Goal: Task Accomplishment & Management: Complete application form

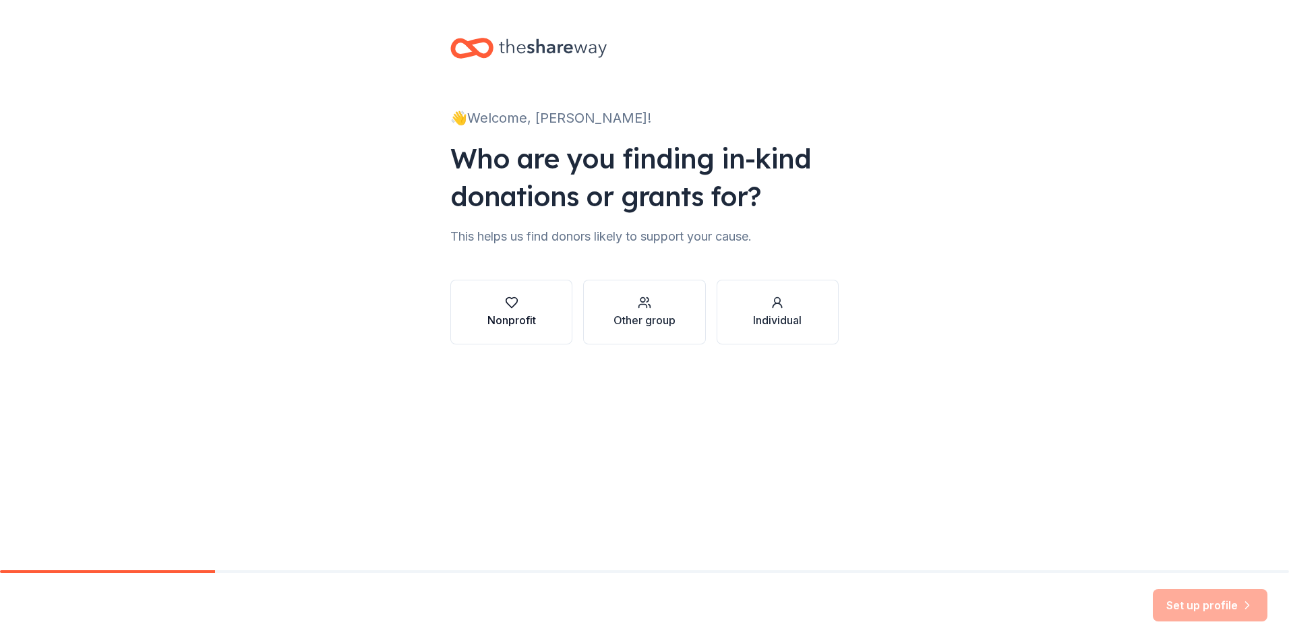
click at [522, 318] on div "Nonprofit" at bounding box center [512, 320] width 49 height 16
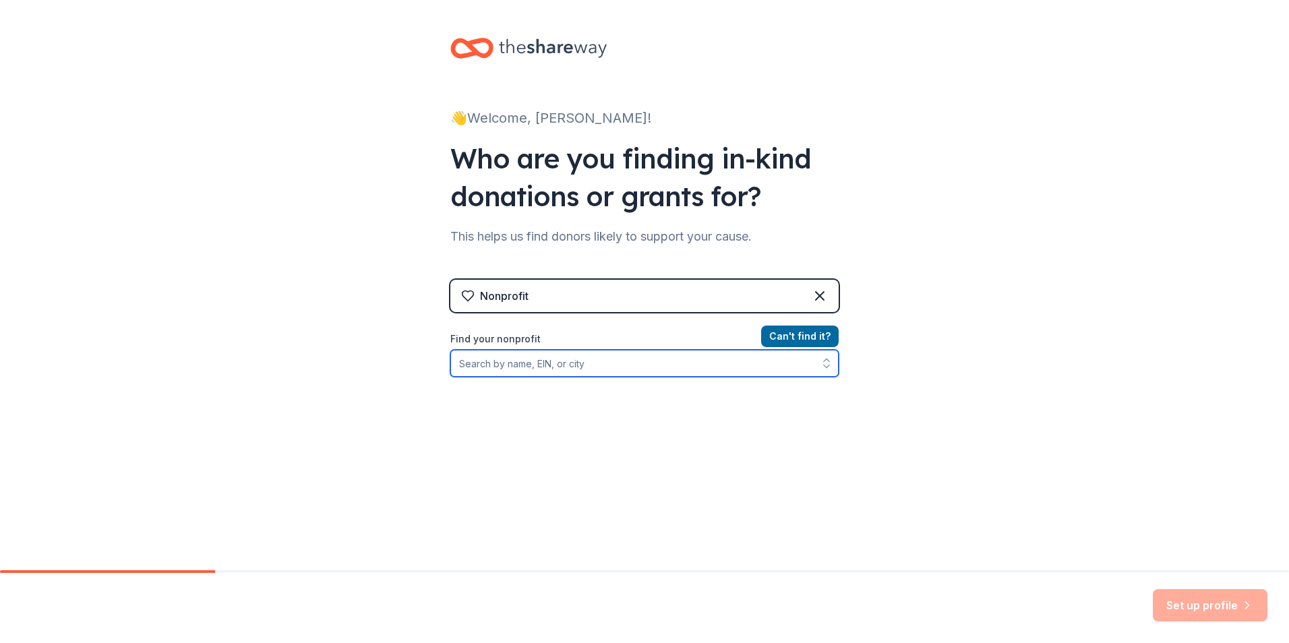
click at [602, 360] on input "Find your nonprofit" at bounding box center [644, 363] width 388 height 27
click at [815, 370] on button "button" at bounding box center [827, 363] width 24 height 27
type input "Beit T'Shuvah"
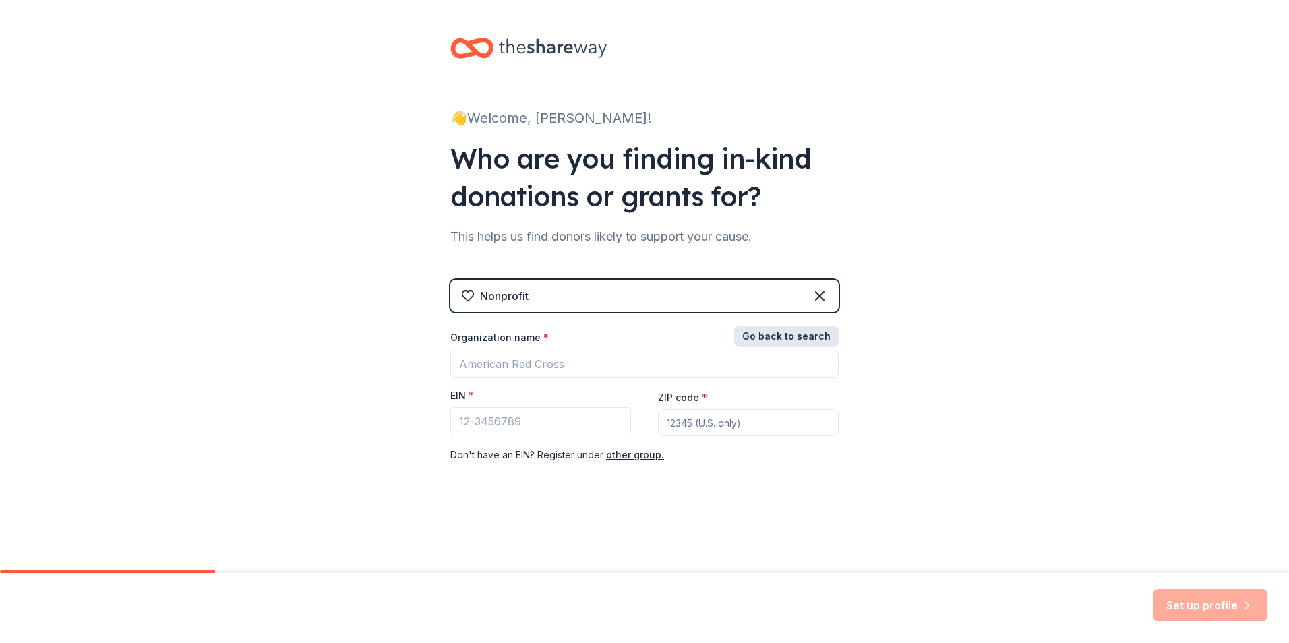
click at [803, 335] on button "Go back to search" at bounding box center [786, 337] width 105 height 22
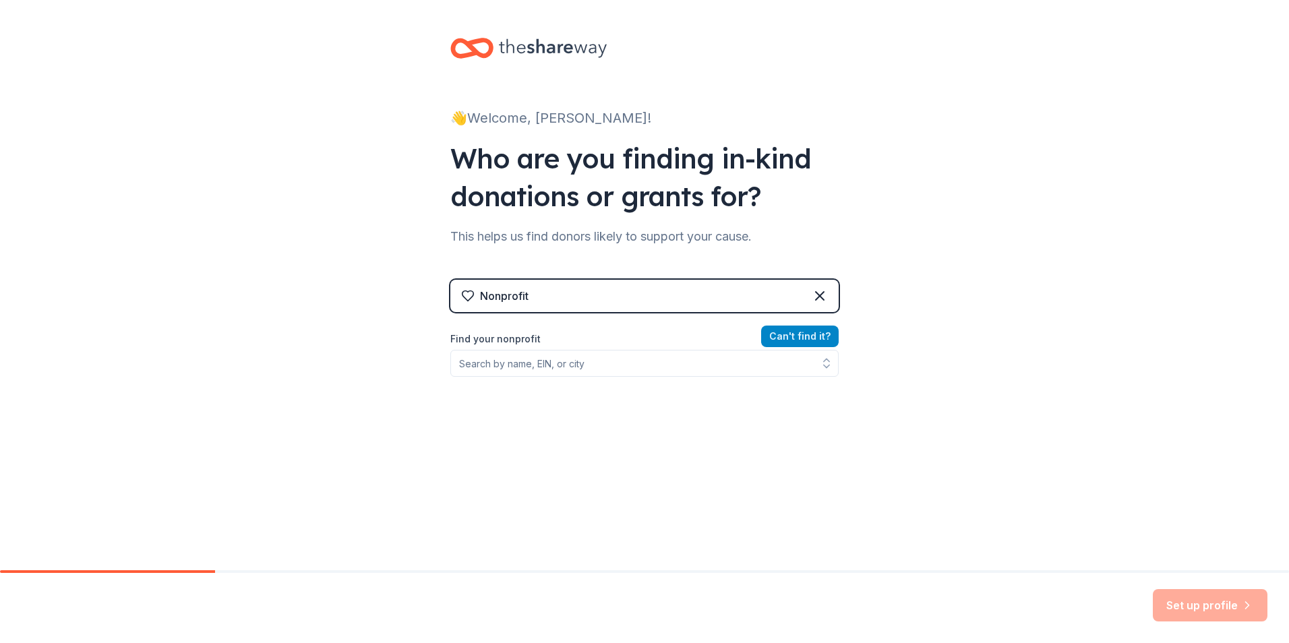
click at [803, 338] on button "Can ' t find it?" at bounding box center [800, 337] width 78 height 22
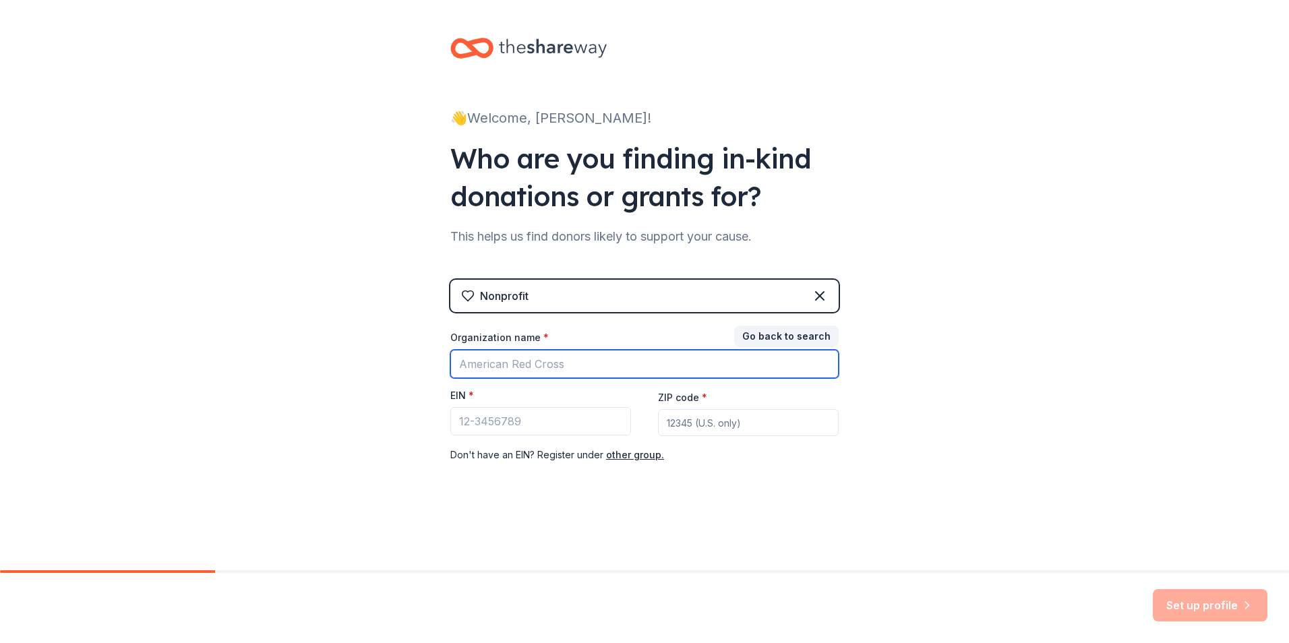
click at [580, 366] on input "Organization name *" at bounding box center [644, 364] width 388 height 28
type input "Beit T'Shuvah"
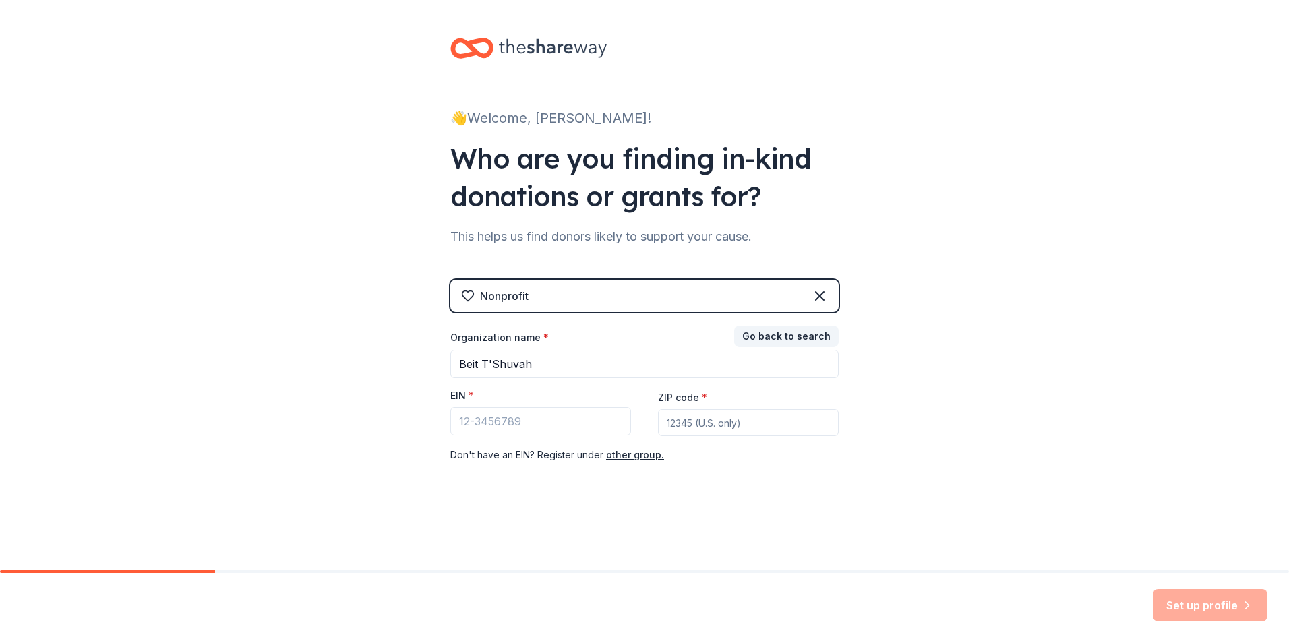
type input "90034"
click at [525, 427] on input "EIN *" at bounding box center [540, 421] width 181 height 28
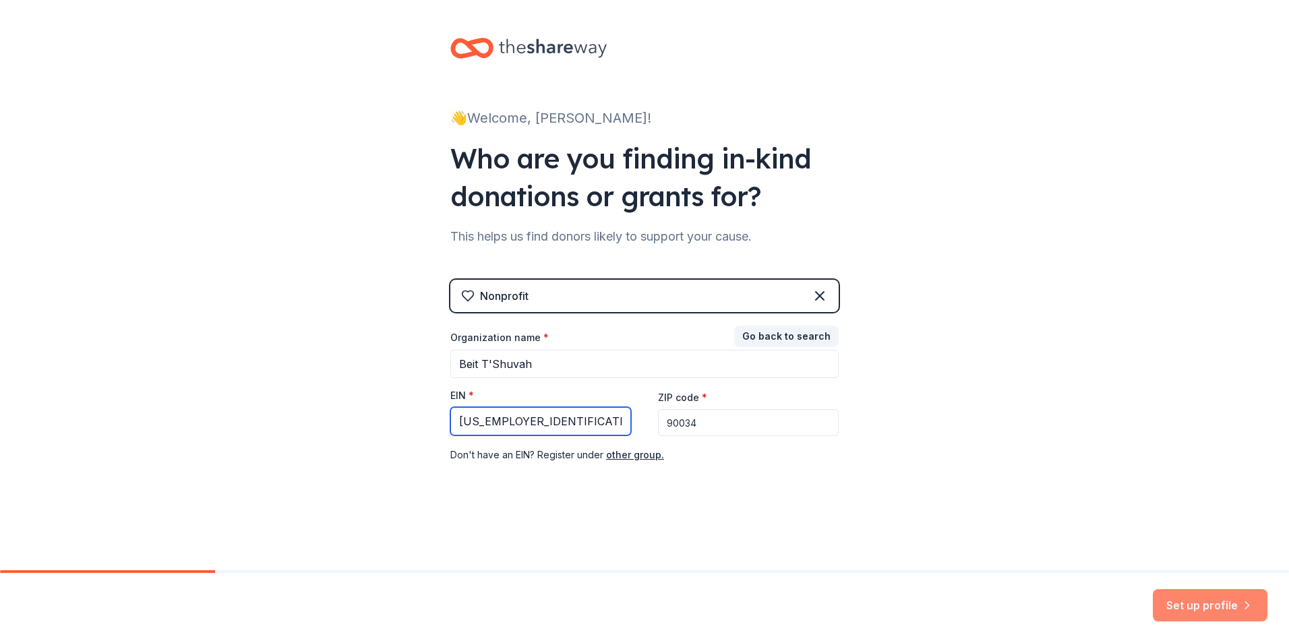
type input "[US_EMPLOYER_IDENTIFICATION_NUMBER]"
click at [1191, 604] on button "Set up profile" at bounding box center [1210, 605] width 115 height 32
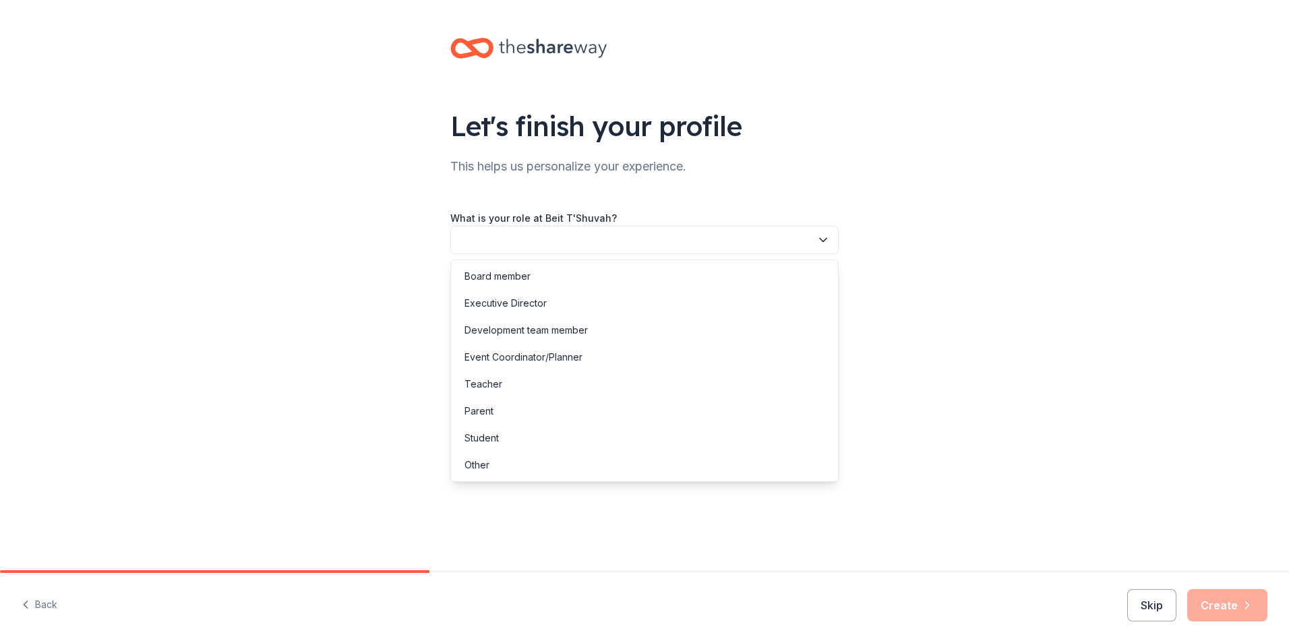
click at [521, 233] on button "button" at bounding box center [644, 240] width 388 height 28
click at [525, 328] on div "Development team member" at bounding box center [526, 330] width 123 height 16
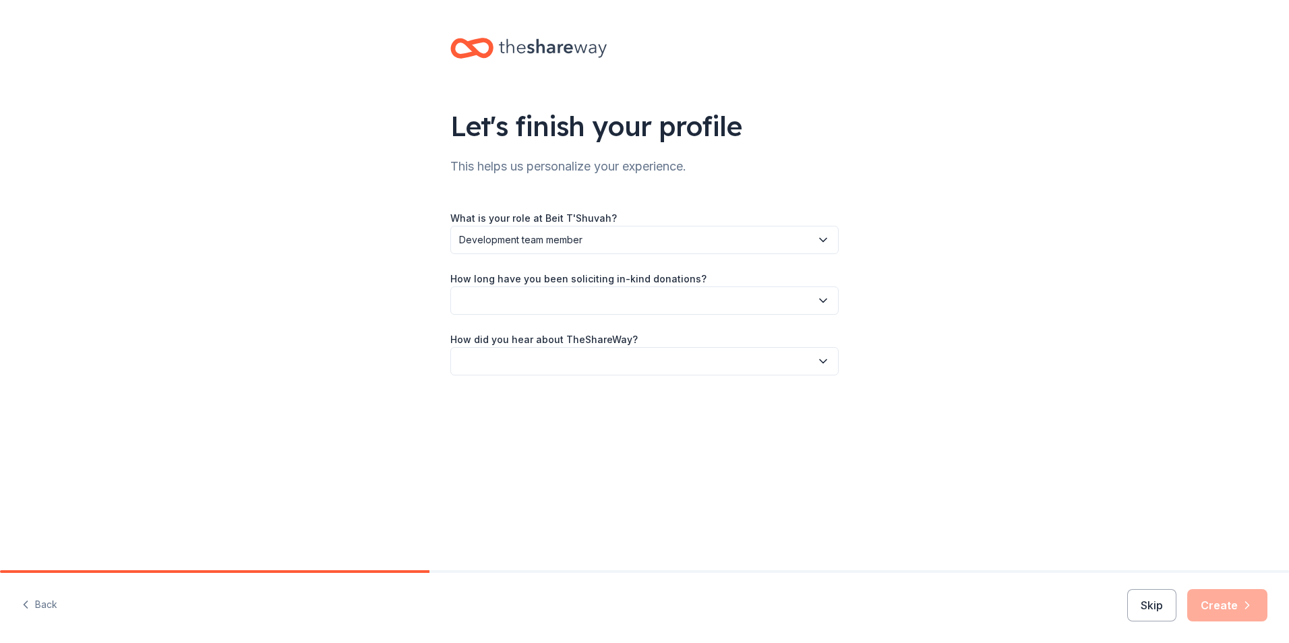
click at [620, 300] on button "button" at bounding box center [644, 301] width 388 height 28
click at [506, 359] on div "1 to 2 years" at bounding box center [490, 364] width 51 height 16
click at [511, 356] on button "button" at bounding box center [644, 361] width 388 height 28
click at [511, 396] on div "Friend or colleague" at bounding box center [509, 398] width 88 height 16
click at [1246, 602] on icon "button" at bounding box center [1247, 605] width 3 height 7
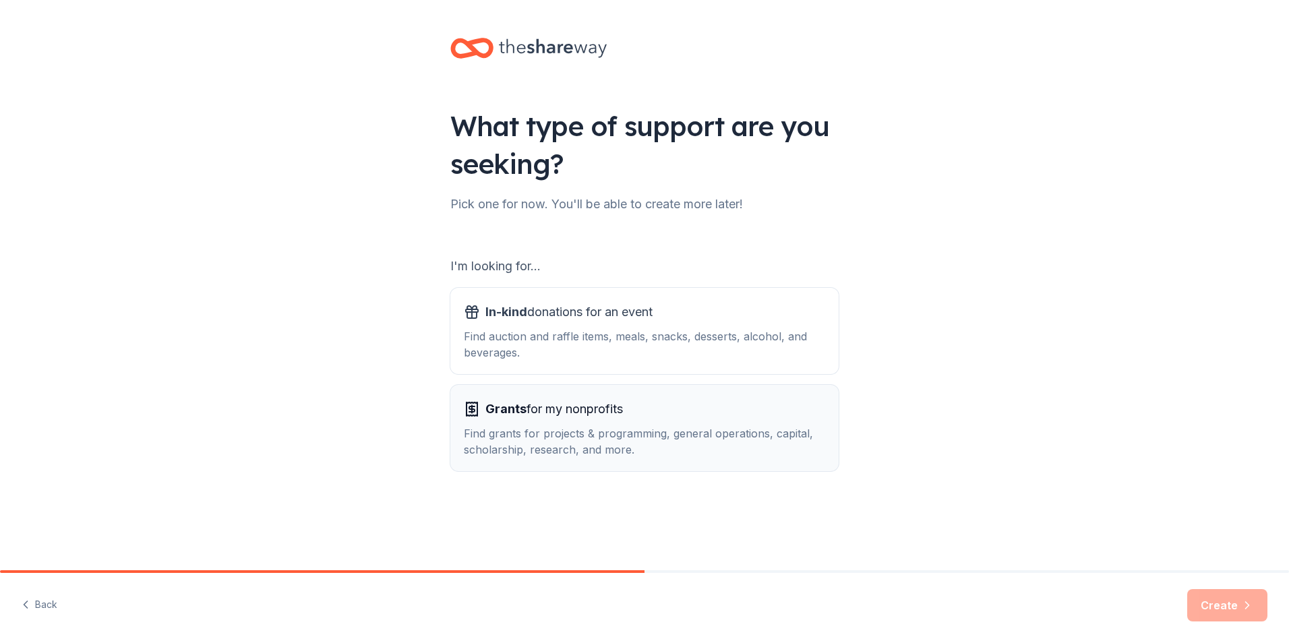
click at [585, 417] on span "Grants for my nonprofits" at bounding box center [555, 410] width 138 height 22
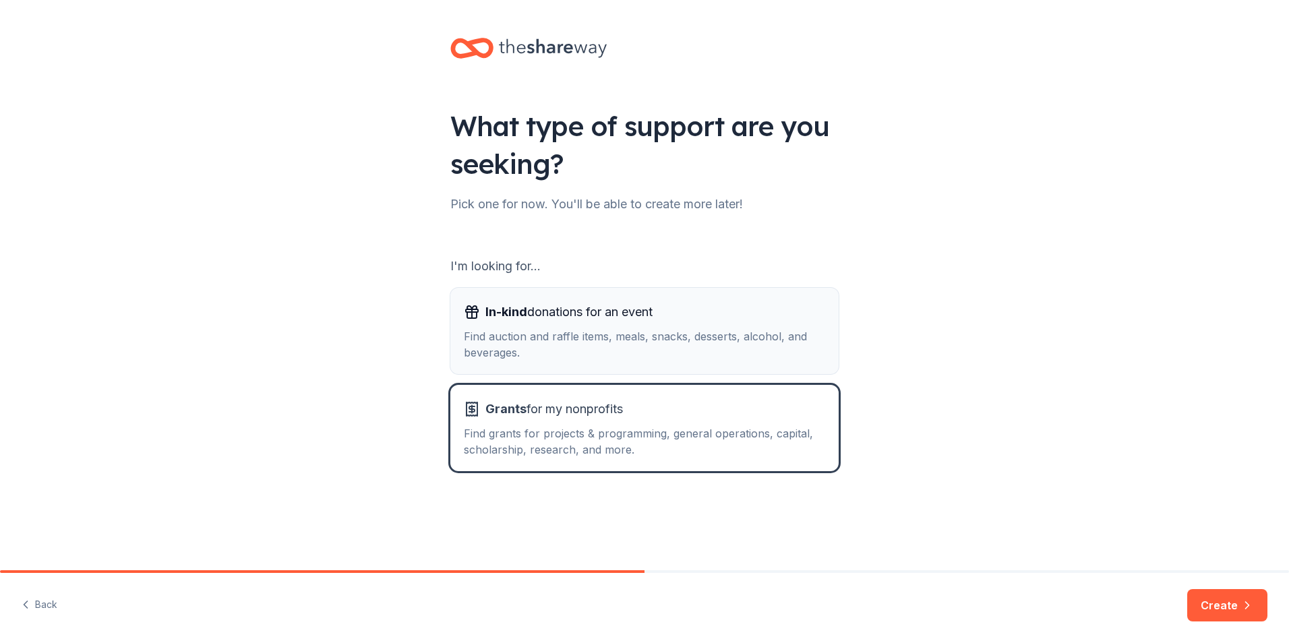
click at [582, 356] on div "Find auction and raffle items, meals, snacks, desserts, alcohol, and beverages." at bounding box center [644, 344] width 361 height 32
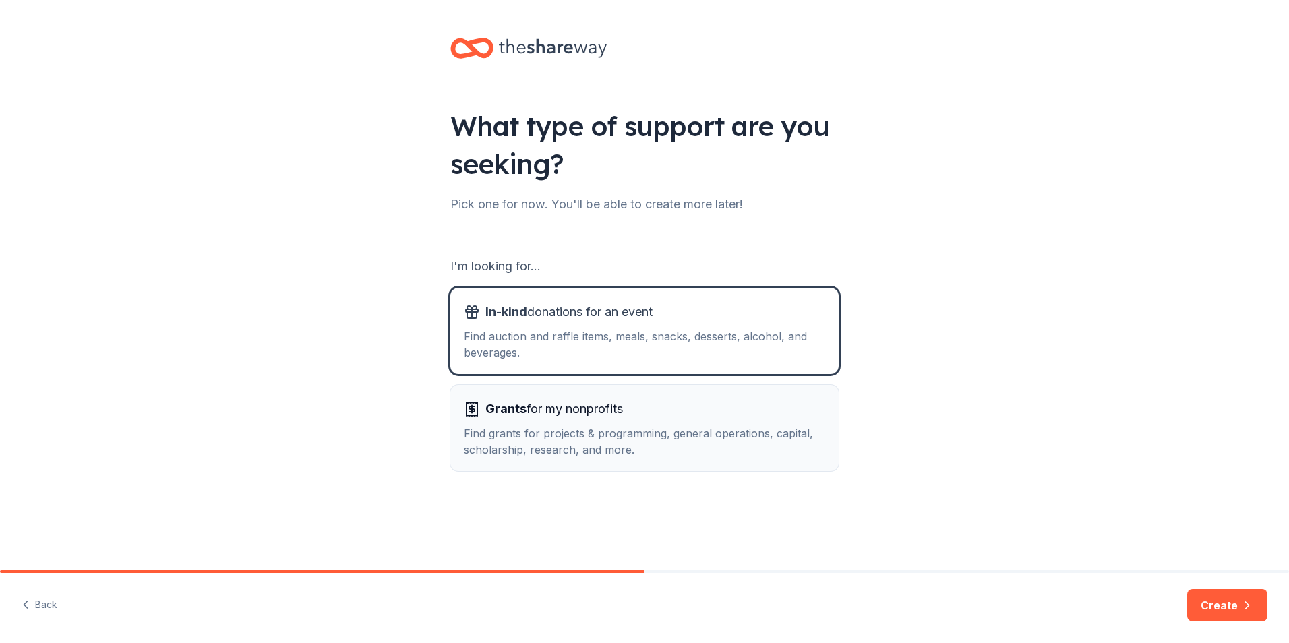
click at [584, 405] on span "Grants for my nonprofits" at bounding box center [555, 410] width 138 height 22
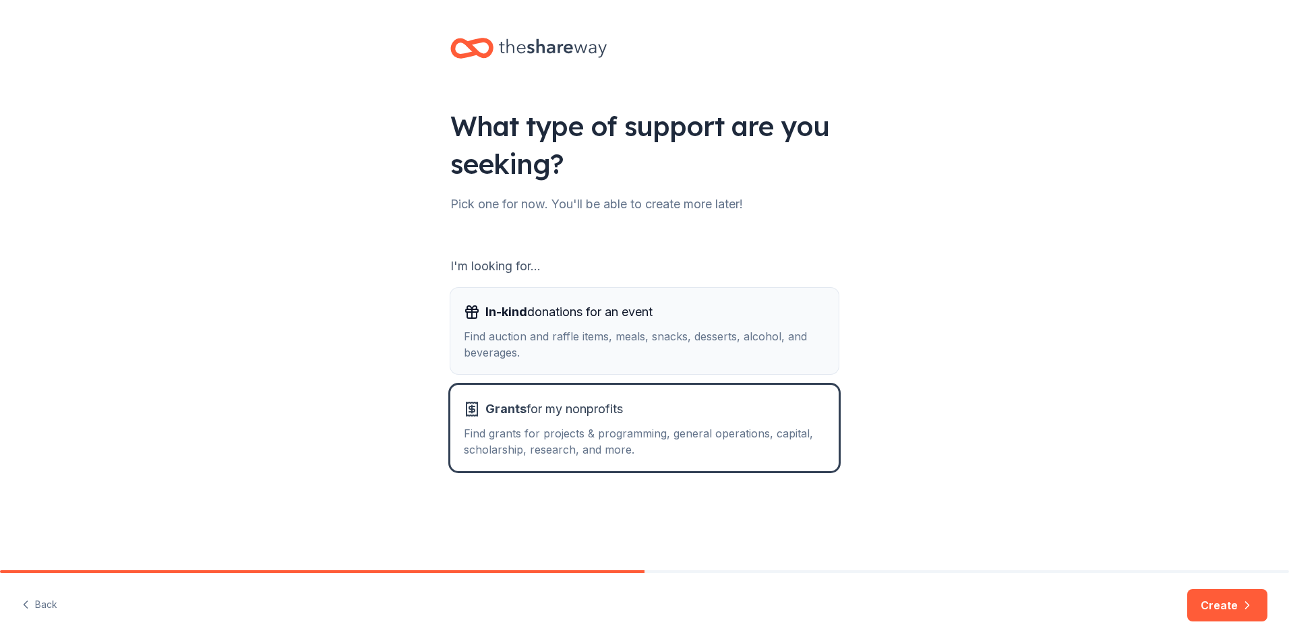
click at [585, 360] on div "Find auction and raffle items, meals, snacks, desserts, alcohol, and beverages." at bounding box center [644, 344] width 361 height 32
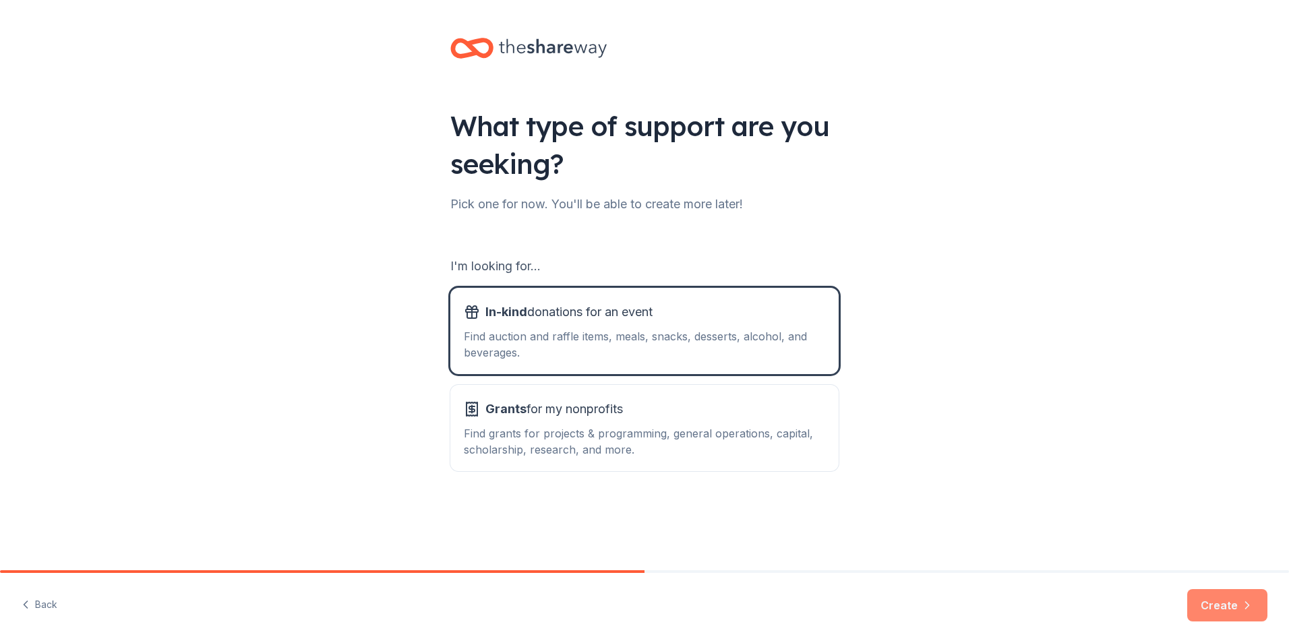
click at [1210, 602] on button "Create" at bounding box center [1228, 605] width 80 height 32
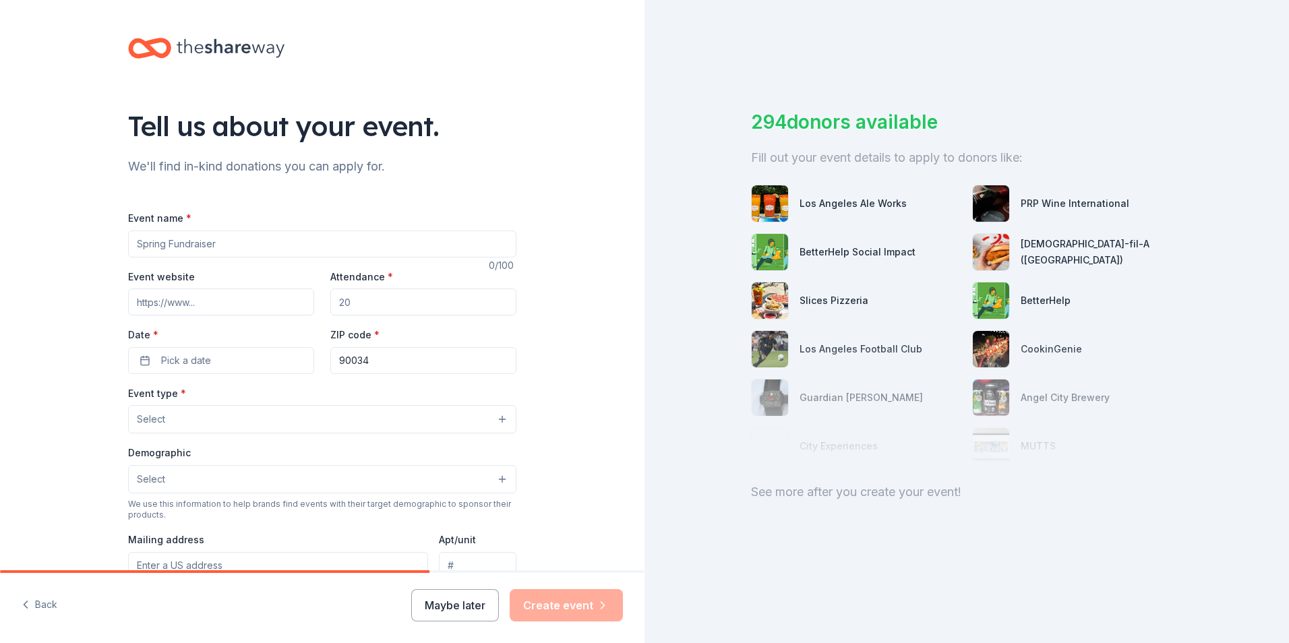
click at [234, 250] on input "Event name *" at bounding box center [322, 244] width 388 height 27
type input "Gala"
click at [254, 303] on input "Event website" at bounding box center [221, 302] width 186 height 27
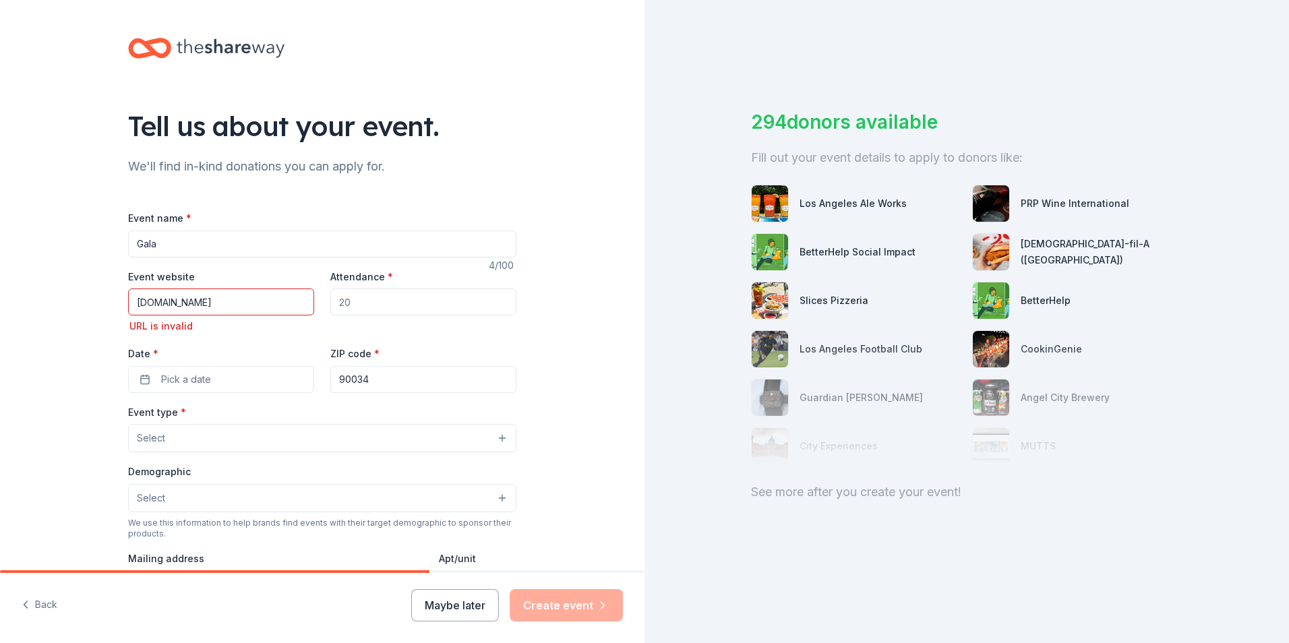
type input "[DOMAIN_NAME]"
click at [362, 303] on input "Attendance *" at bounding box center [423, 302] width 186 height 27
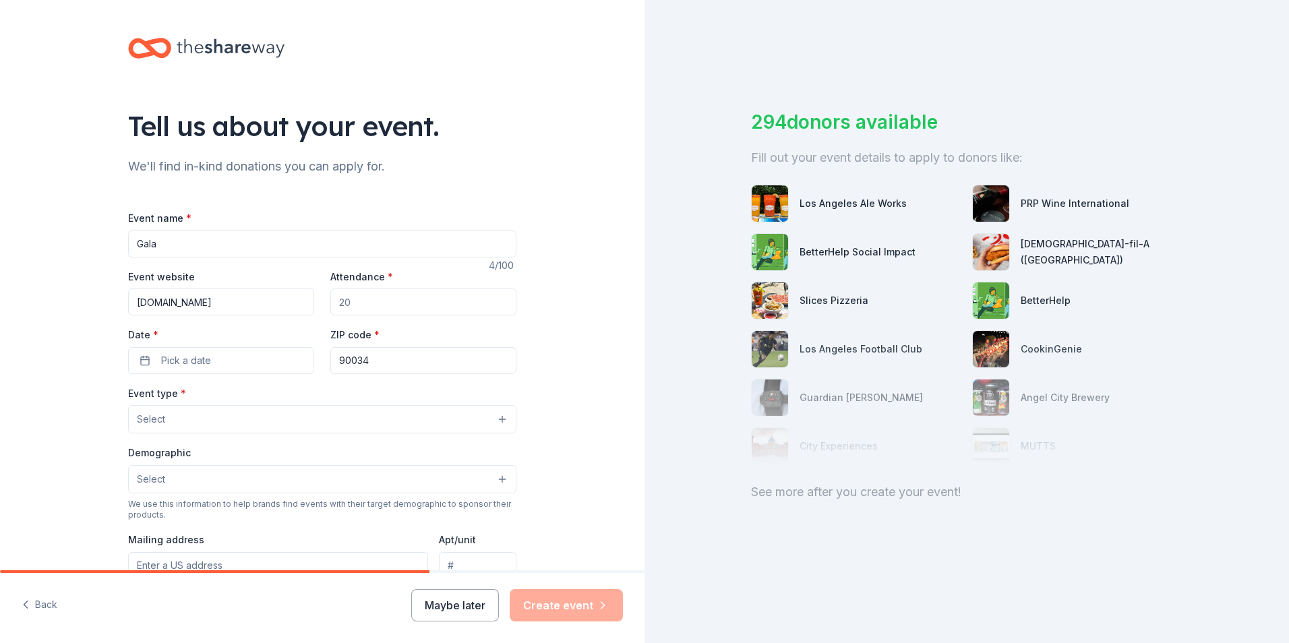
type input "1"
type input "3"
type input "700"
click at [224, 369] on button "Pick a date" at bounding box center [221, 360] width 186 height 27
click at [292, 395] on button "Go to next month" at bounding box center [289, 396] width 19 height 19
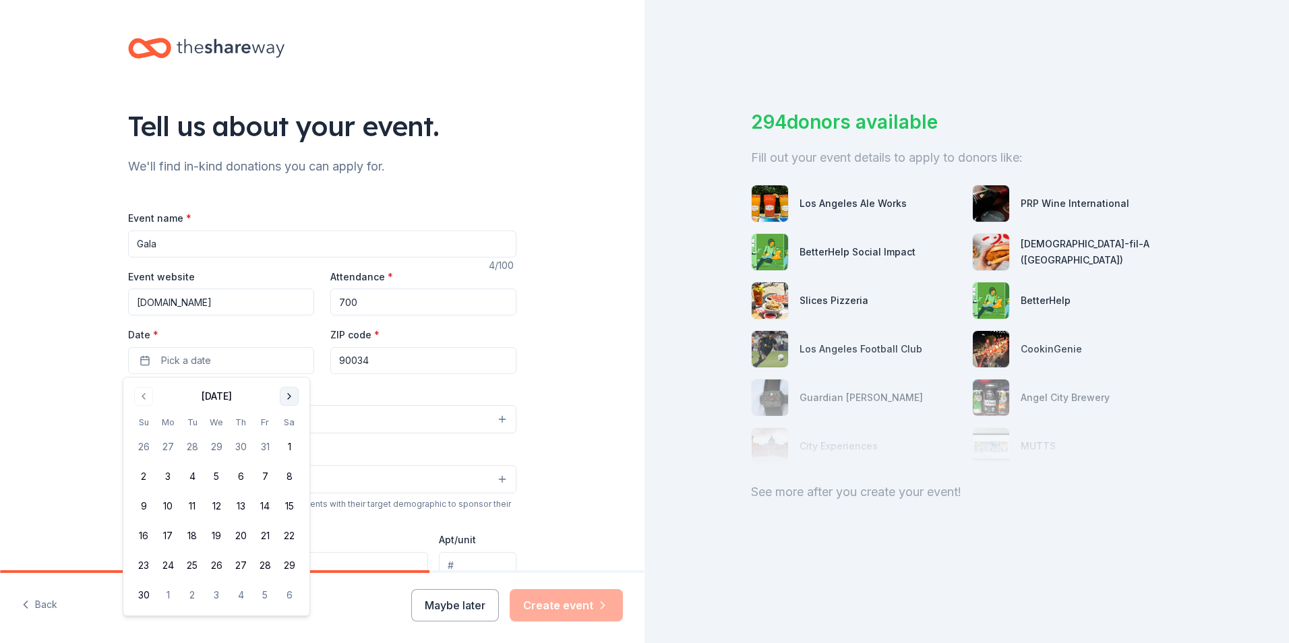
click at [292, 395] on button "Go to next month" at bounding box center [289, 396] width 19 height 19
click at [142, 447] on button "1" at bounding box center [144, 447] width 24 height 24
click at [572, 377] on div "Tell us about your event. We'll find in-kind donations you can apply for. Event…" at bounding box center [322, 449] width 645 height 898
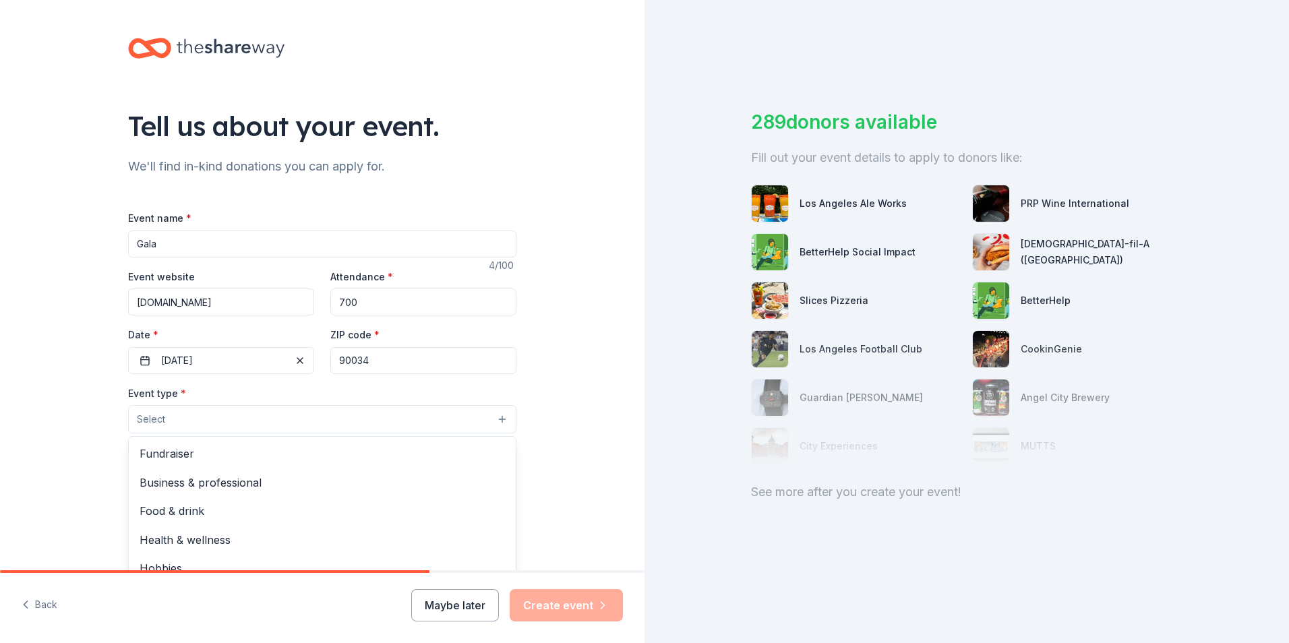
click at [433, 425] on button "Select" at bounding box center [322, 419] width 388 height 28
click at [178, 455] on span "Fundraiser" at bounding box center [323, 454] width 366 height 18
click at [555, 430] on div "Tell us about your event. We'll find in-kind donations you can apply for. Event…" at bounding box center [322, 449] width 645 height 899
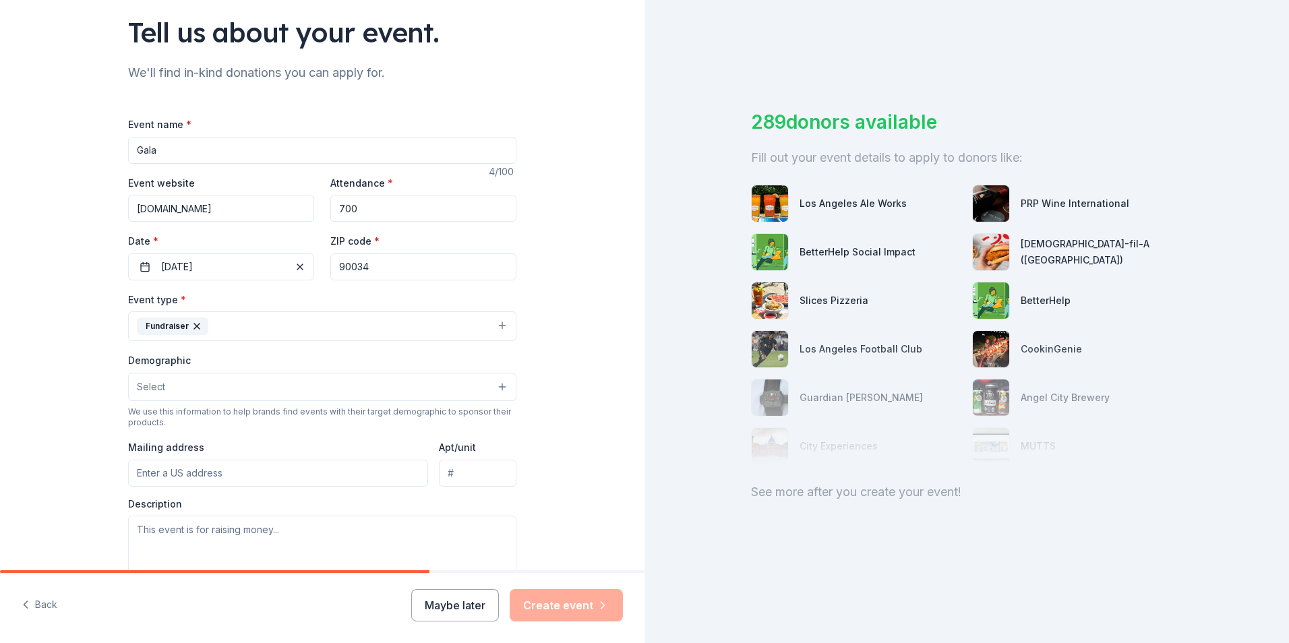
scroll to position [135, 0]
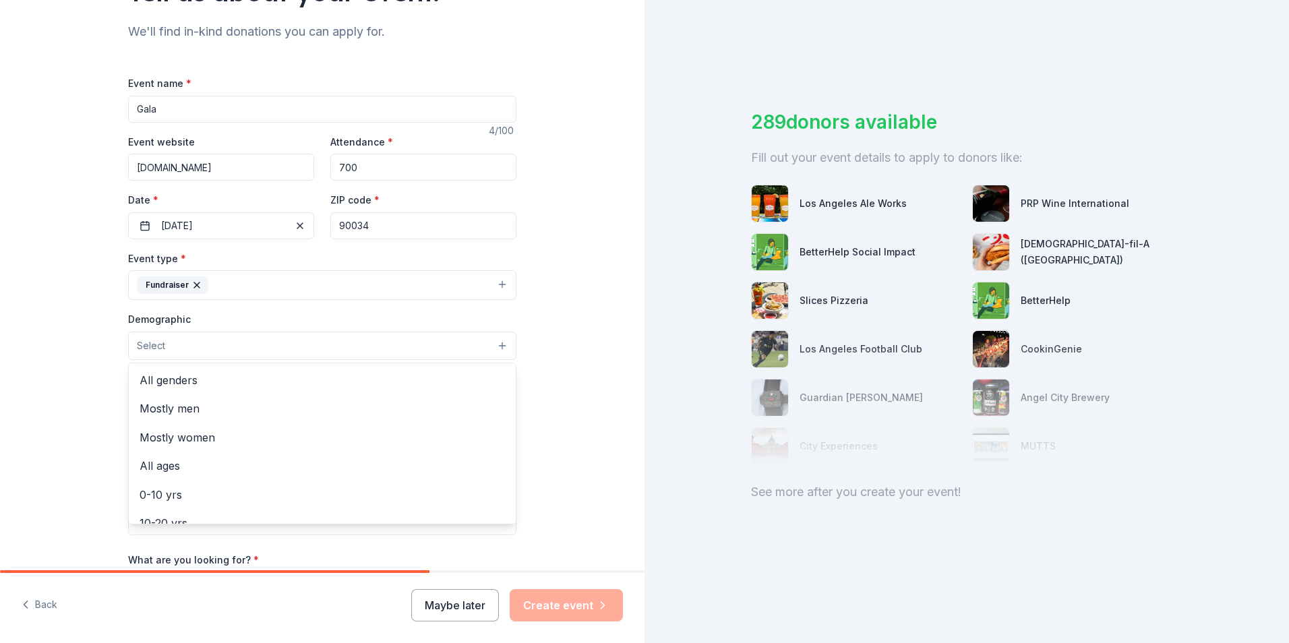
click at [182, 349] on button "Select" at bounding box center [322, 346] width 388 height 28
click at [175, 380] on span "All genders" at bounding box center [323, 381] width 366 height 18
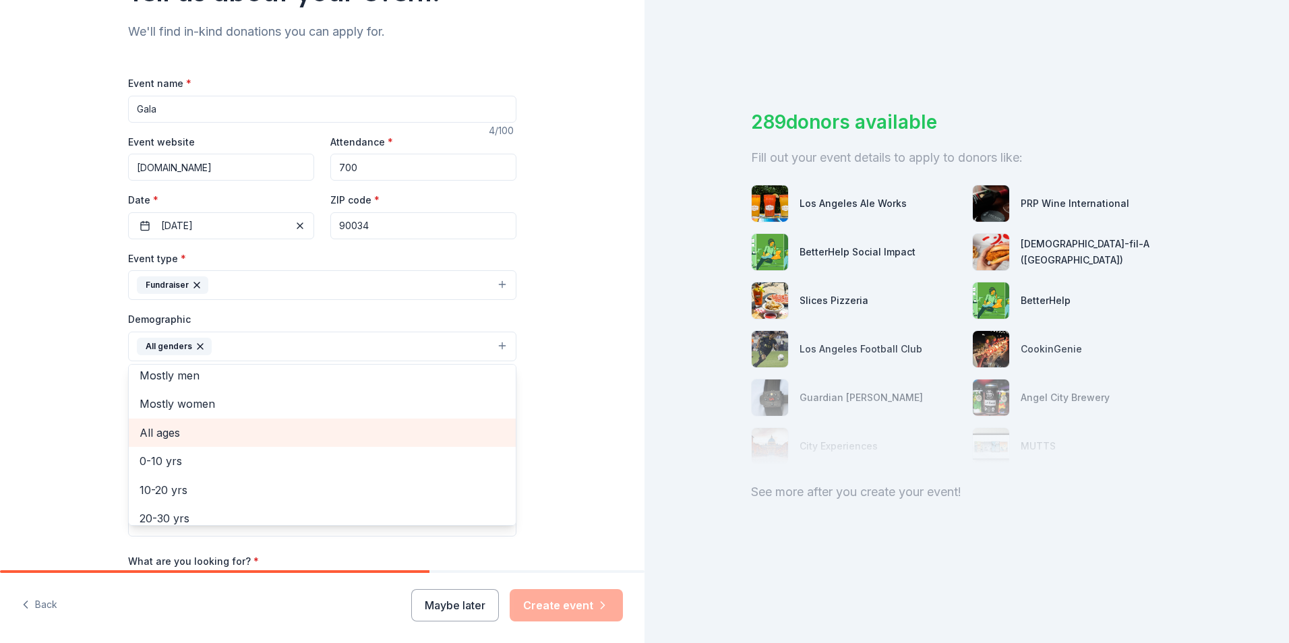
scroll to position [0, 0]
click at [170, 434] on span "All ages" at bounding box center [323, 439] width 366 height 18
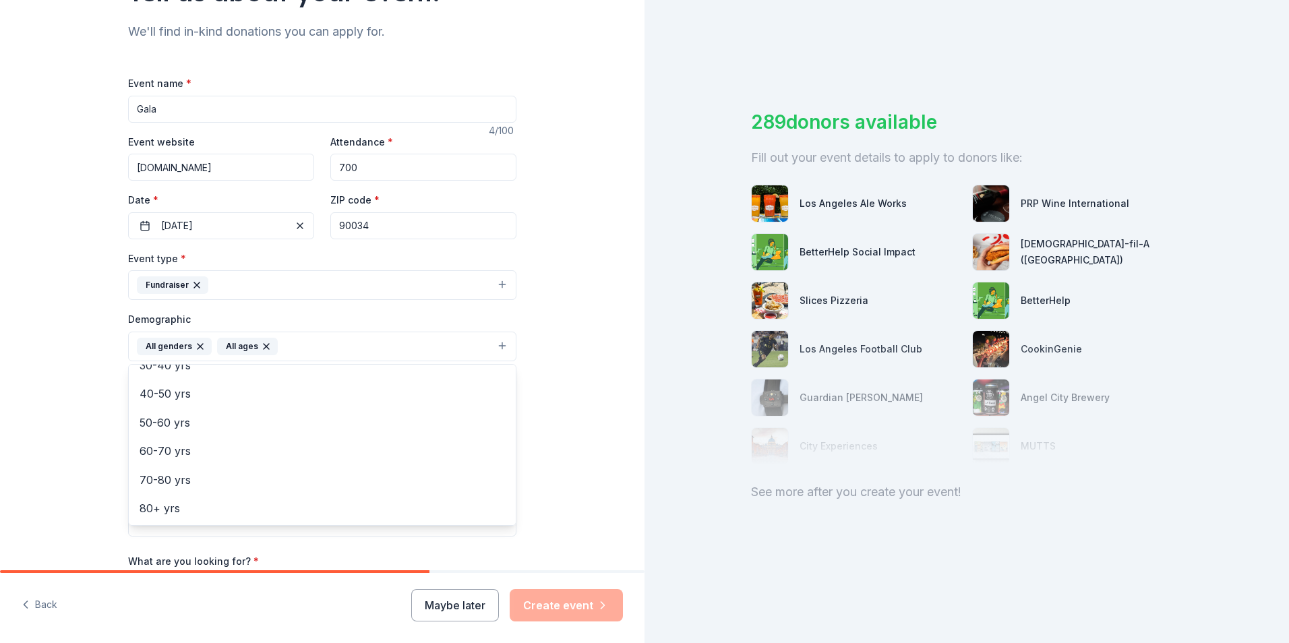
click at [594, 414] on div "Tell us about your event. We'll find in-kind donations you can apply for. Event…" at bounding box center [322, 315] width 645 height 900
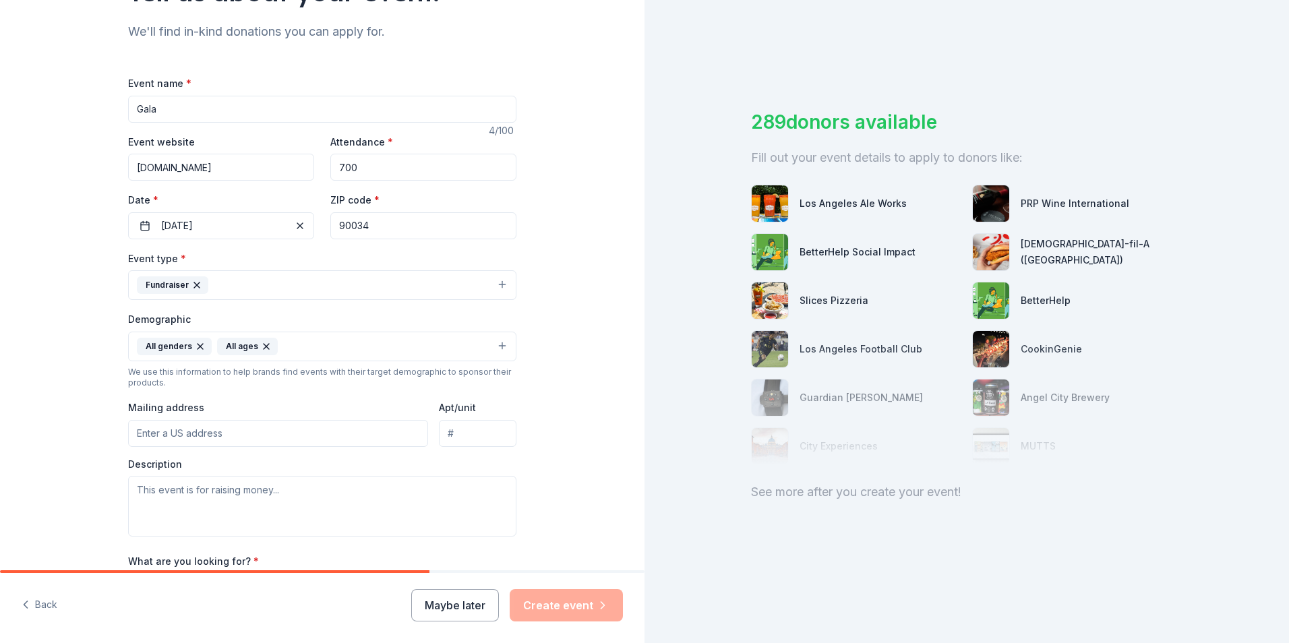
click at [281, 434] on input "Mailing address" at bounding box center [278, 433] width 300 height 27
type input "[STREET_ADDRESS]"
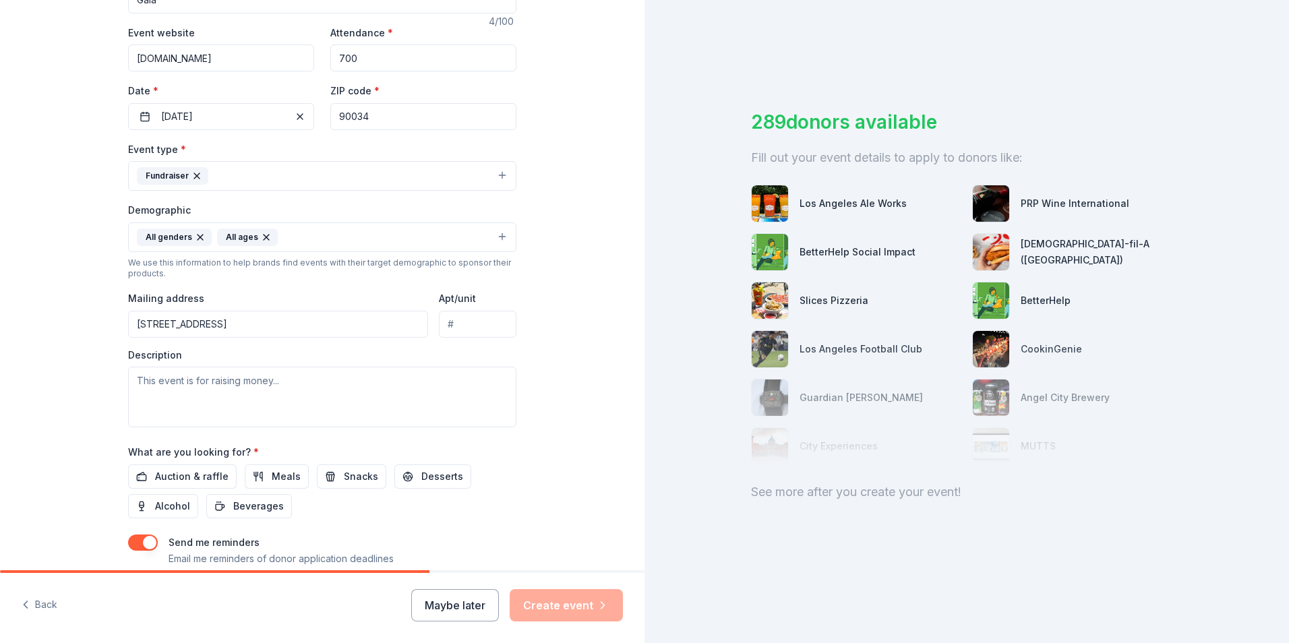
scroll to position [270, 0]
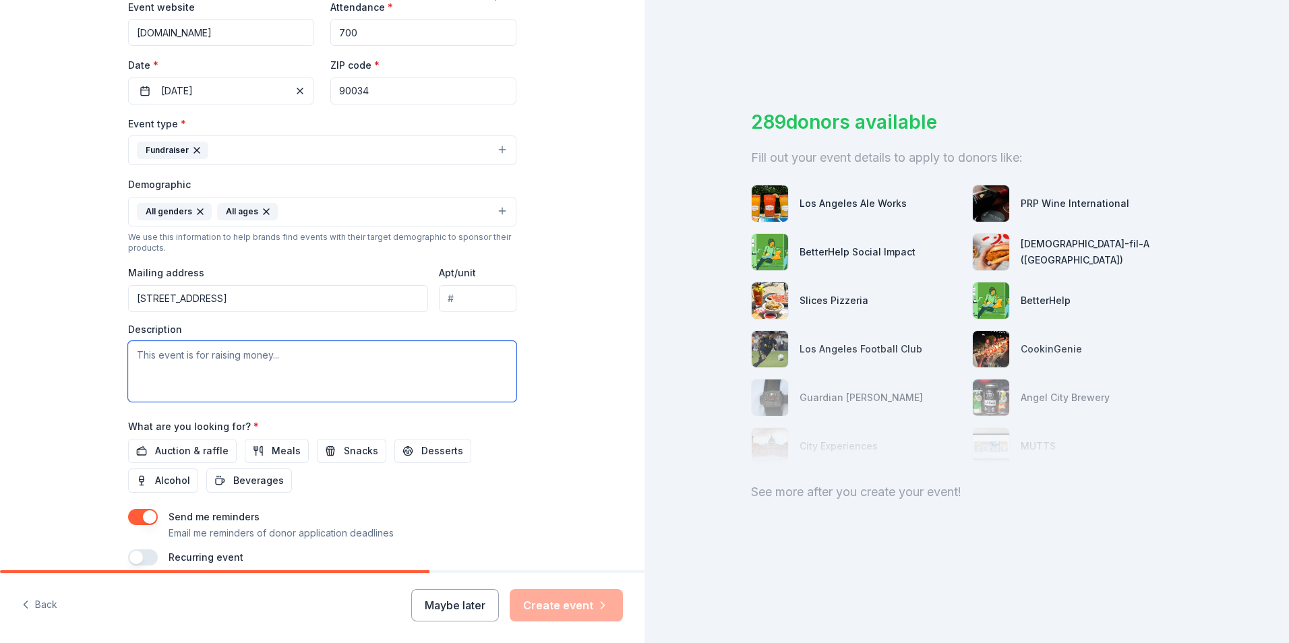
click at [275, 355] on textarea at bounding box center [322, 371] width 388 height 61
type textarea "This event is to raise funds to support the lifesaving work that is done at Bei…"
click at [605, 366] on div "Tell us about your event. We'll find in-kind donations you can apply for. Event…" at bounding box center [322, 180] width 645 height 900
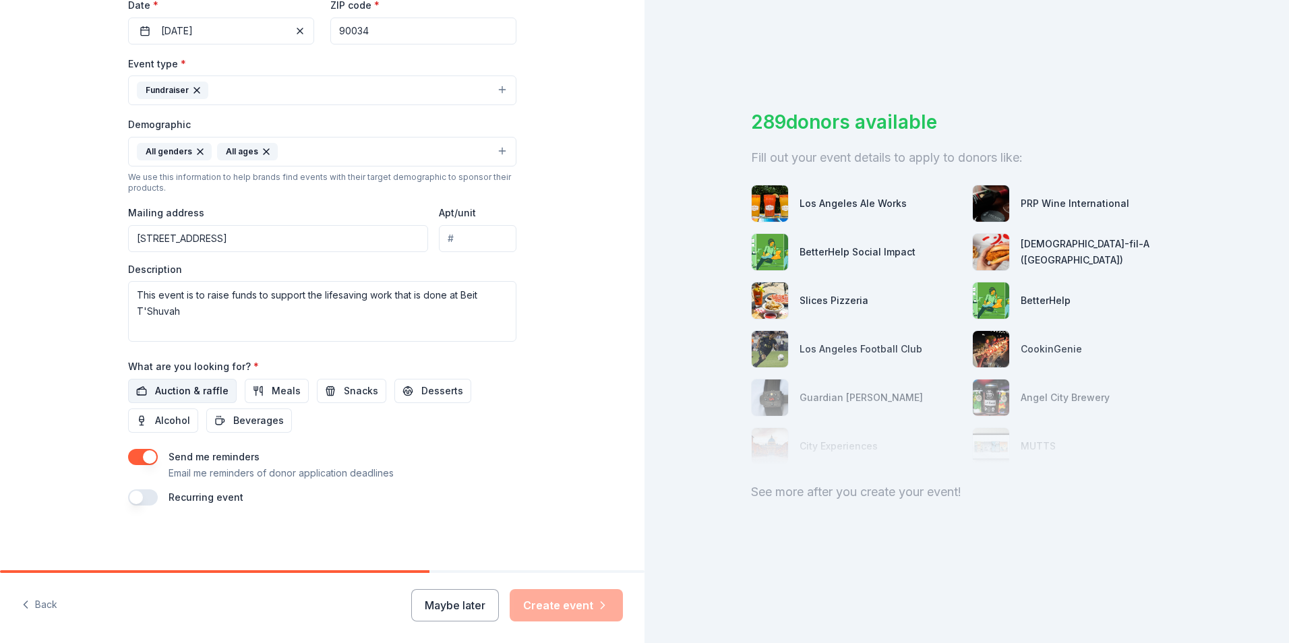
click at [175, 385] on span "Auction & raffle" at bounding box center [192, 391] width 74 height 16
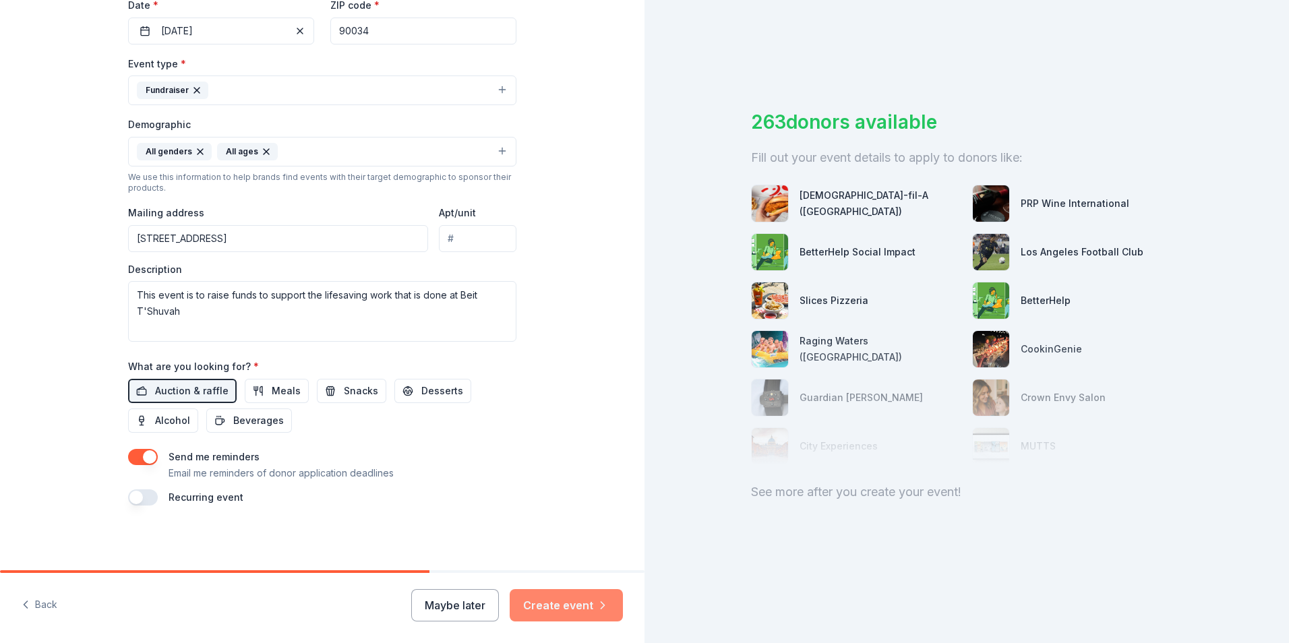
click at [568, 599] on button "Create event" at bounding box center [566, 605] width 113 height 32
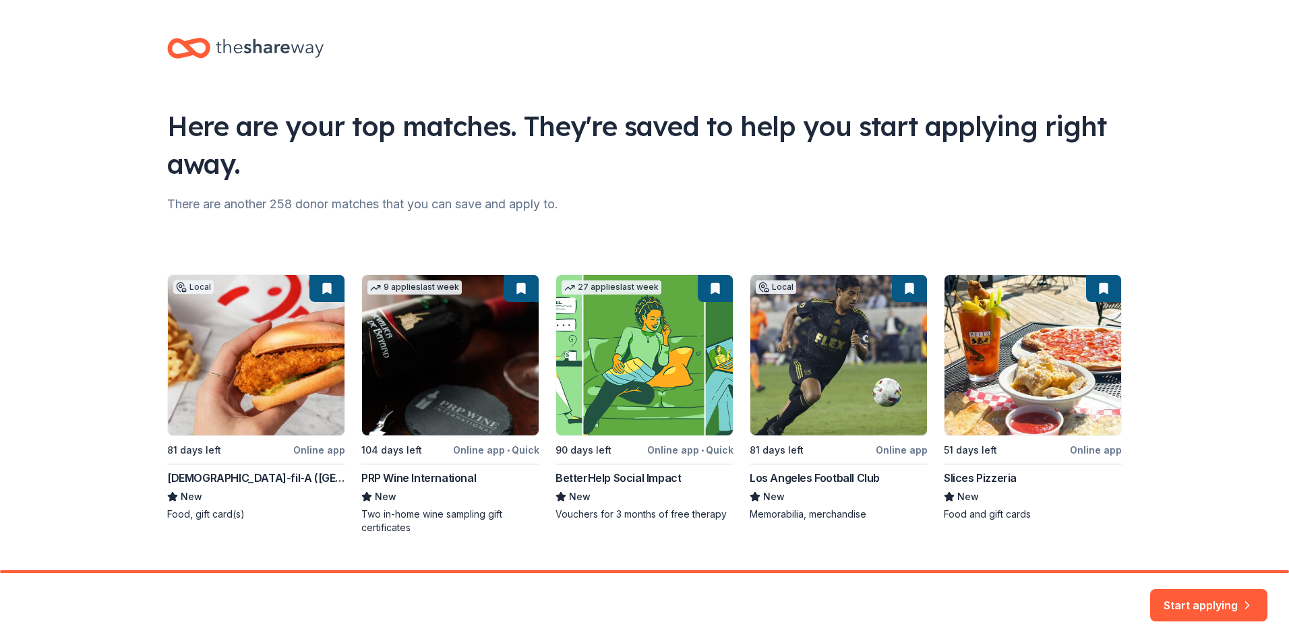
scroll to position [29, 0]
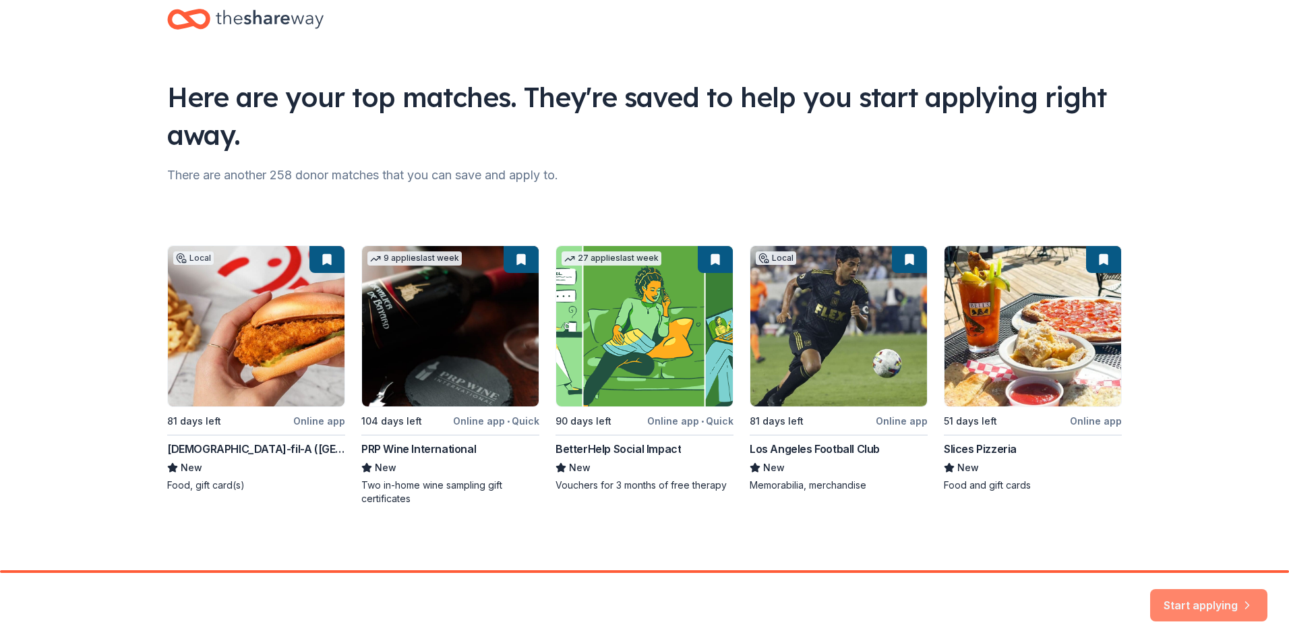
click at [1244, 602] on icon "button" at bounding box center [1247, 597] width 13 height 13
